Goal: Transaction & Acquisition: Subscribe to service/newsletter

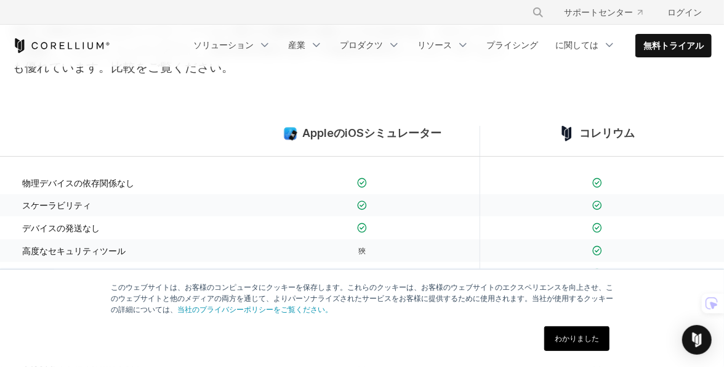
scroll to position [185, 0]
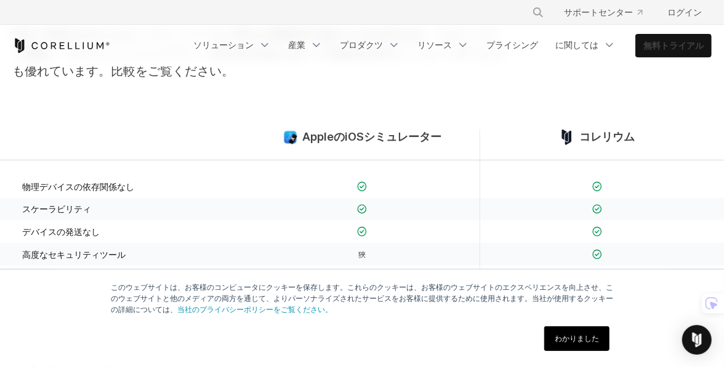
click at [687, 54] on link "無料トライアル" at bounding box center [673, 45] width 75 height 22
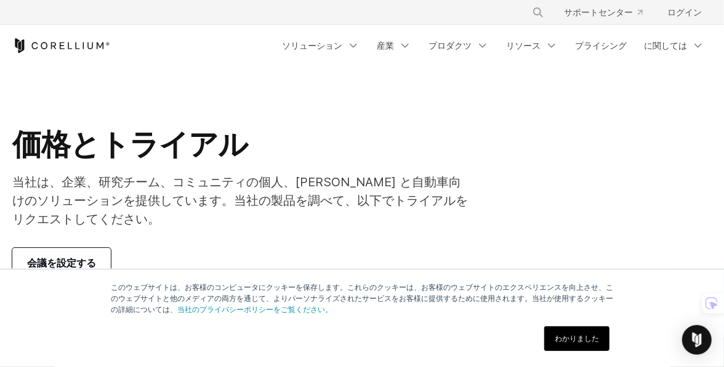
click at [70, 255] on span "会議を設定する" at bounding box center [61, 262] width 69 height 15
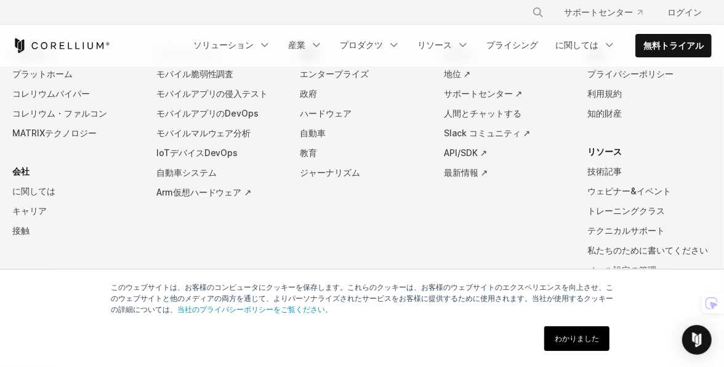
select select "**"
